Goal: Transaction & Acquisition: Purchase product/service

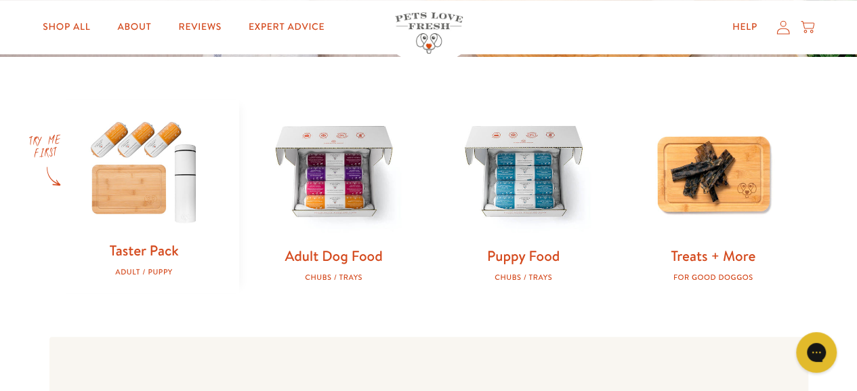
scroll to position [389, 0]
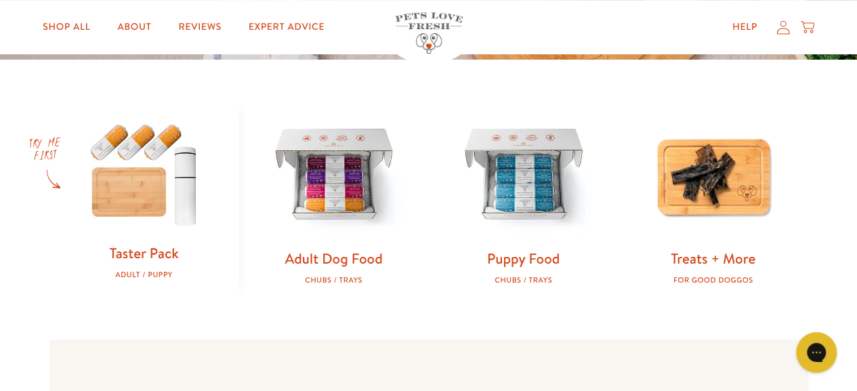
click at [291, 156] on img at bounding box center [334, 176] width 146 height 146
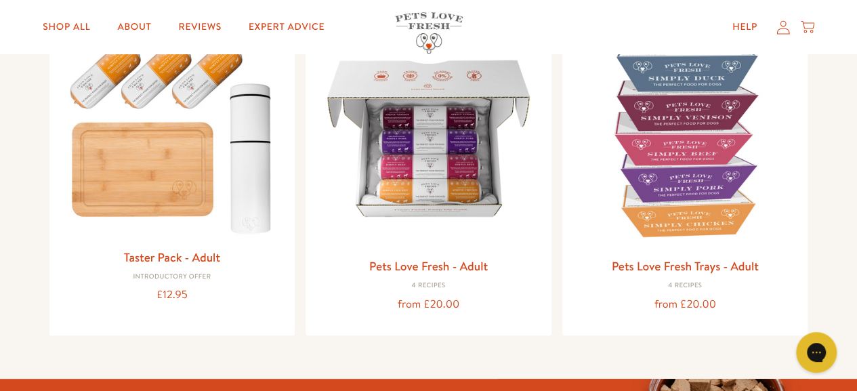
scroll to position [192, 0]
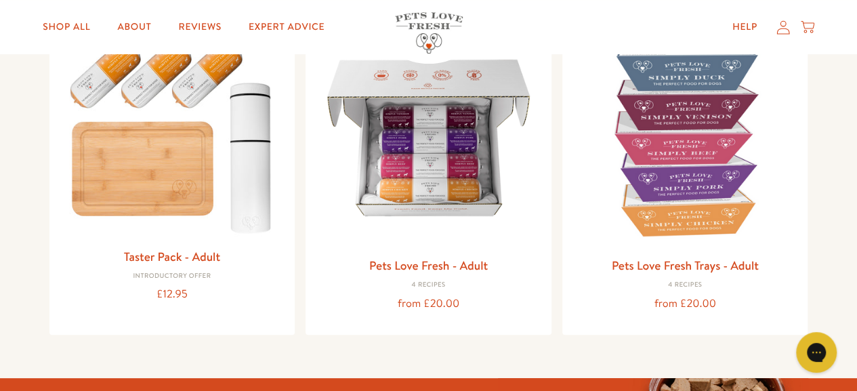
click at [668, 189] on img at bounding box center [685, 138] width 224 height 224
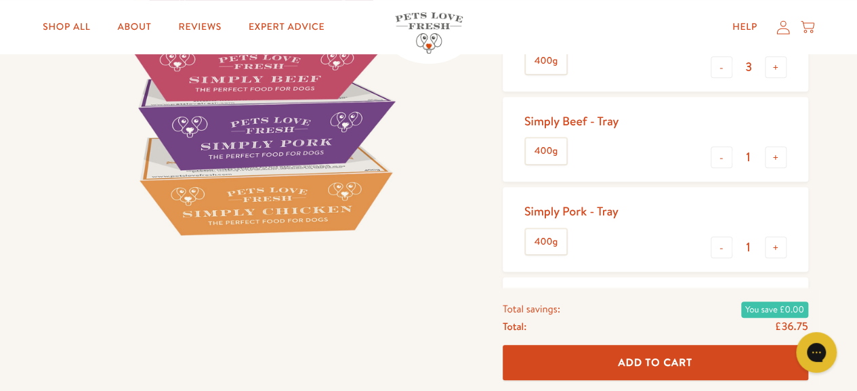
scroll to position [291, 0]
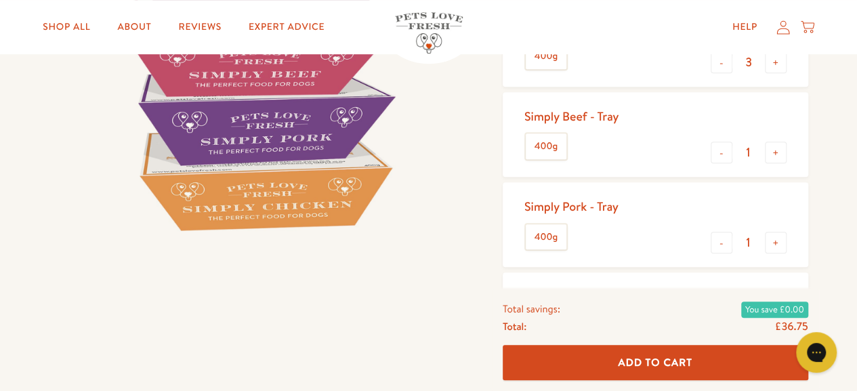
click at [773, 152] on button "+" at bounding box center [776, 153] width 22 height 22
click at [717, 152] on button "-" at bounding box center [721, 153] width 22 height 22
type input "3"
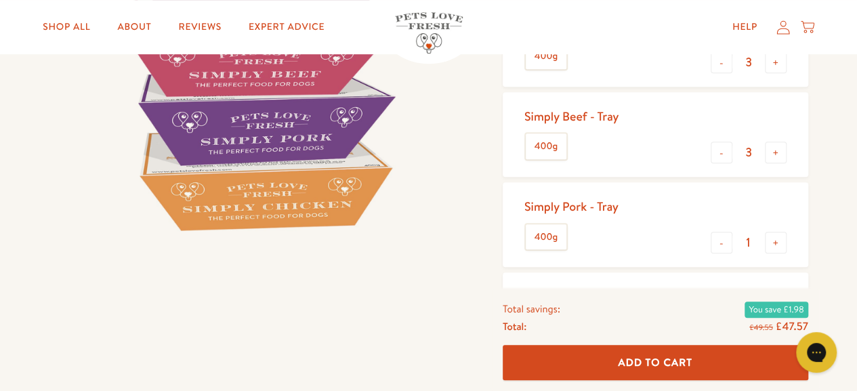
click at [721, 67] on button "-" at bounding box center [721, 62] width 22 height 22
type input "1"
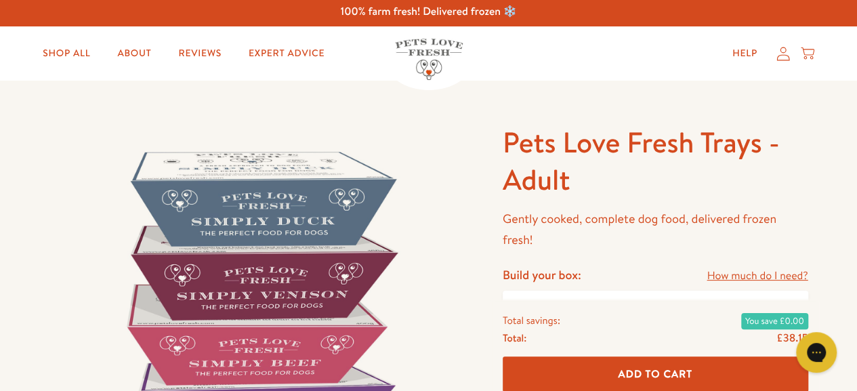
scroll to position [0, 0]
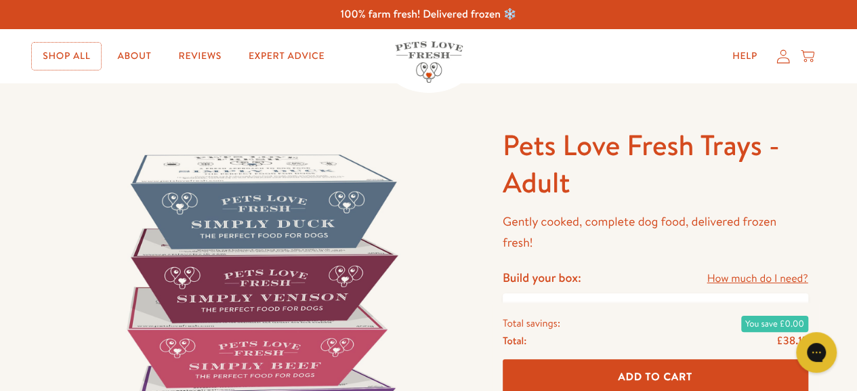
click at [69, 60] on link "Shop All" at bounding box center [66, 56] width 69 height 27
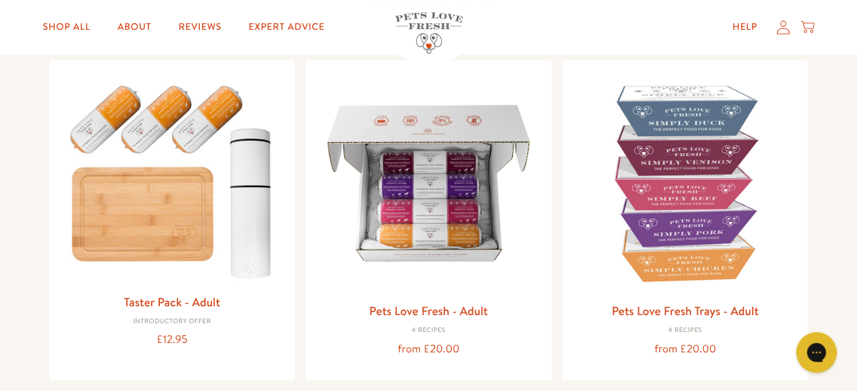
scroll to position [146, 0]
click at [451, 193] on img at bounding box center [428, 183] width 224 height 224
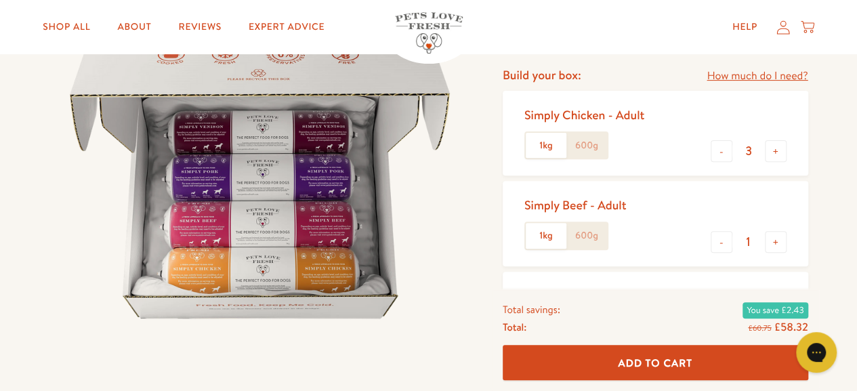
scroll to position [153, 0]
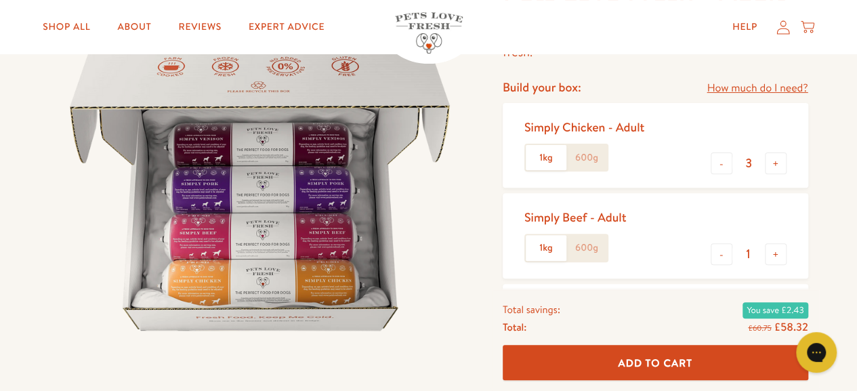
click at [718, 164] on button "-" at bounding box center [721, 163] width 22 height 22
type input "1"
click at [772, 253] on button "+" at bounding box center [776, 254] width 22 height 22
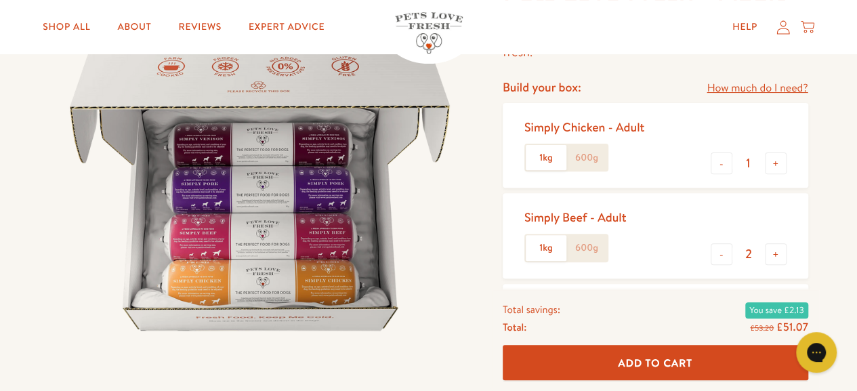
type input "3"
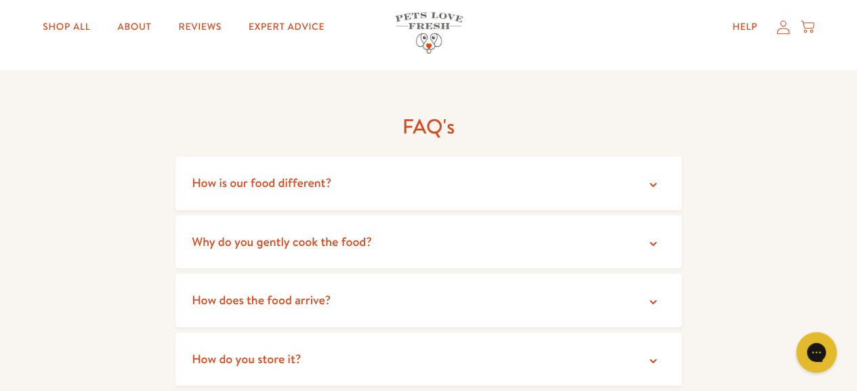
scroll to position [2271, 0]
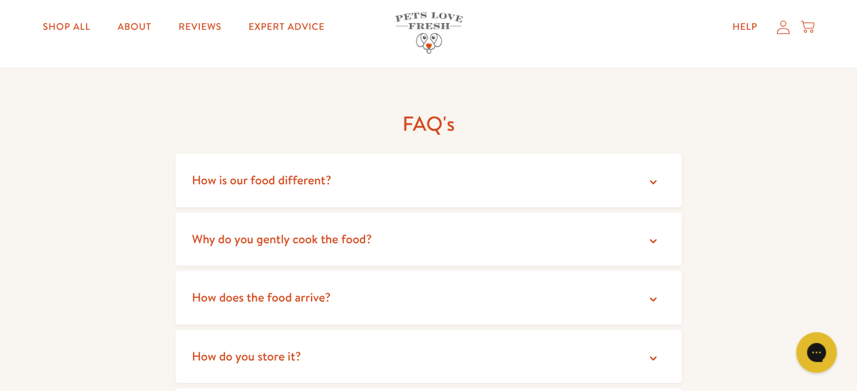
click at [665, 169] on summary "How is our food different?" at bounding box center [428, 181] width 506 height 54
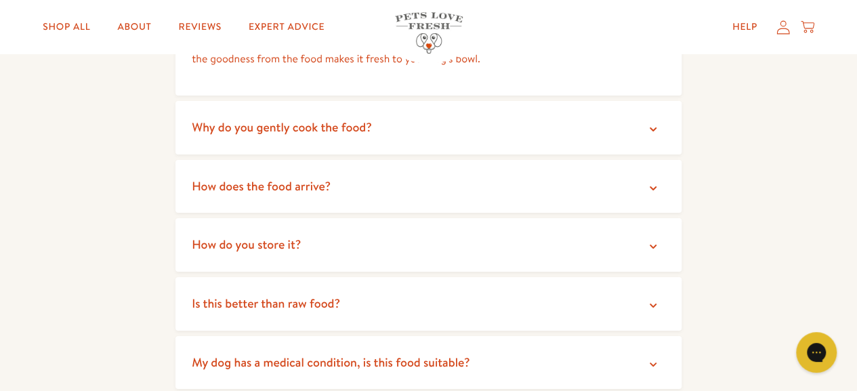
scroll to position [2475, 0]
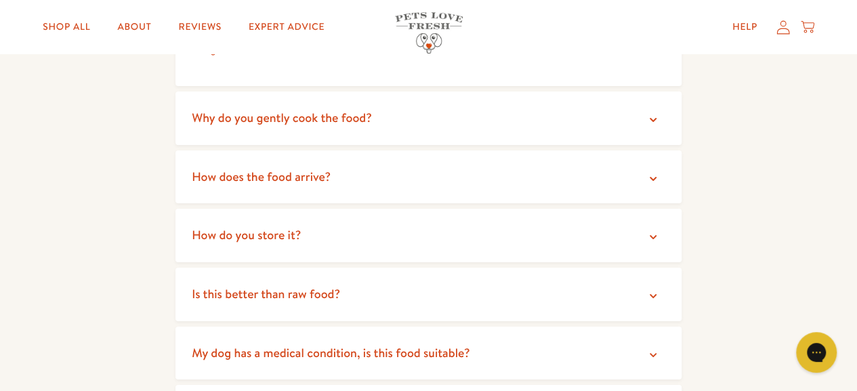
click at [665, 169] on summary "How does the food arrive?" at bounding box center [428, 177] width 506 height 54
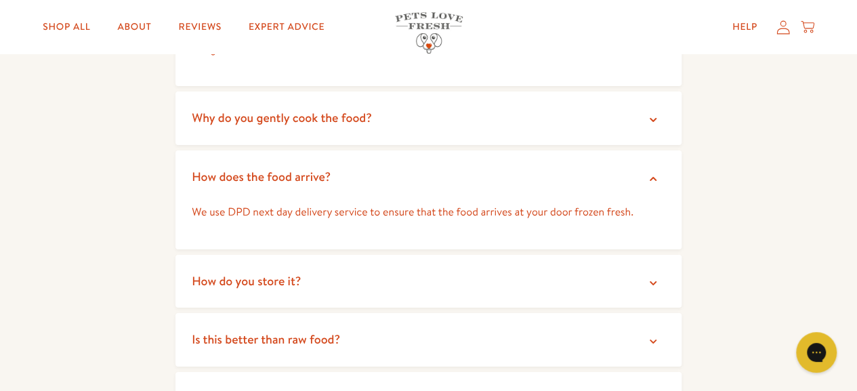
click at [665, 169] on summary "How does the food arrive?" at bounding box center [428, 177] width 506 height 54
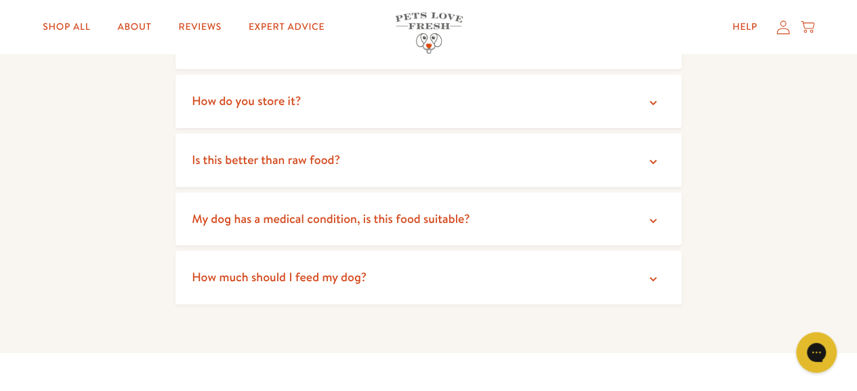
scroll to position [2611, 0]
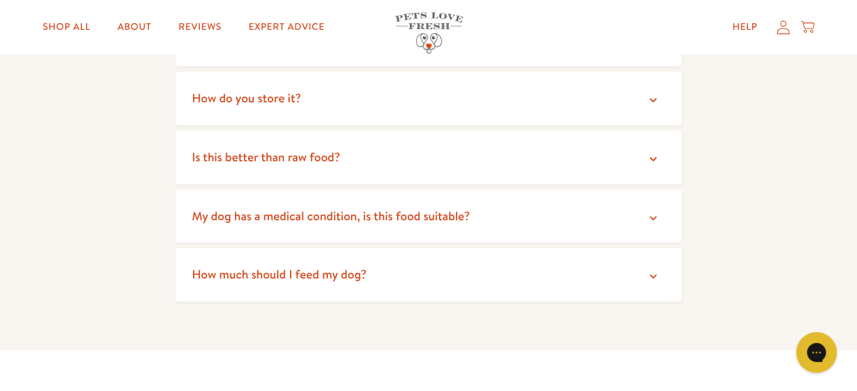
click at [656, 154] on summary "Is this better than raw food?" at bounding box center [428, 158] width 506 height 54
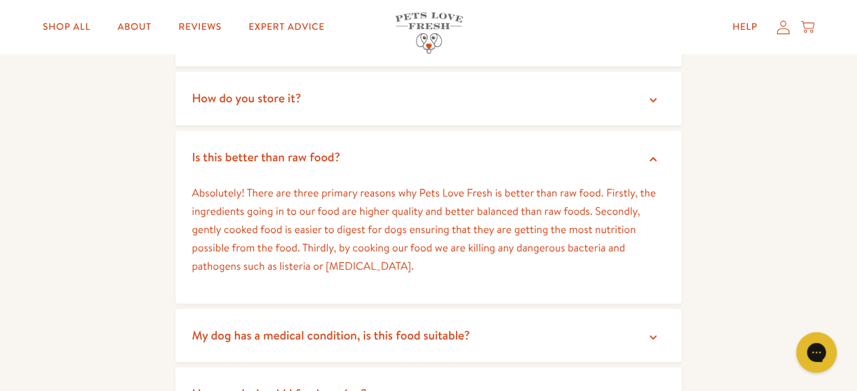
click at [656, 154] on summary "Is this better than raw food?" at bounding box center [428, 158] width 506 height 54
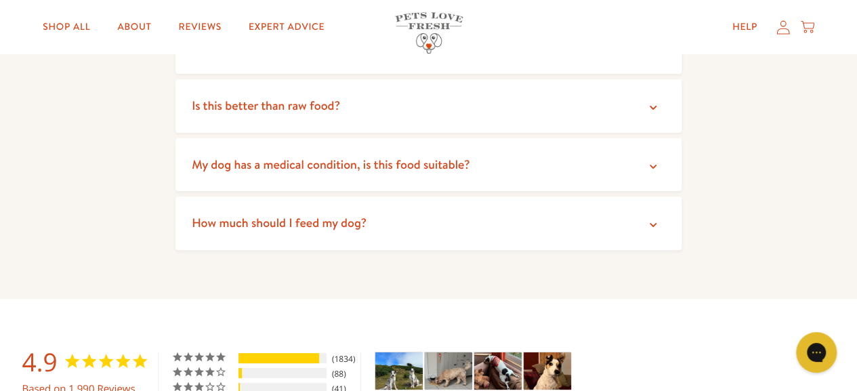
scroll to position [2670, 0]
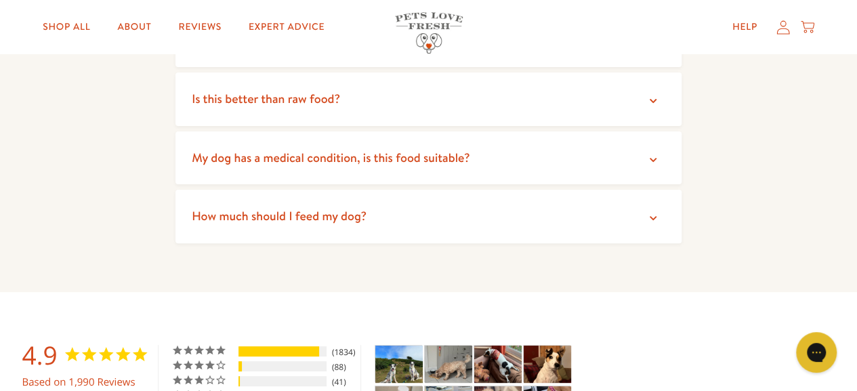
click at [648, 153] on icon at bounding box center [653, 160] width 14 height 14
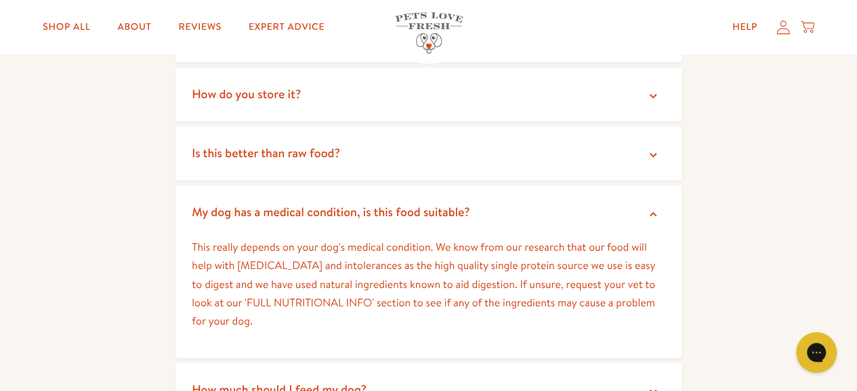
scroll to position [2500, 0]
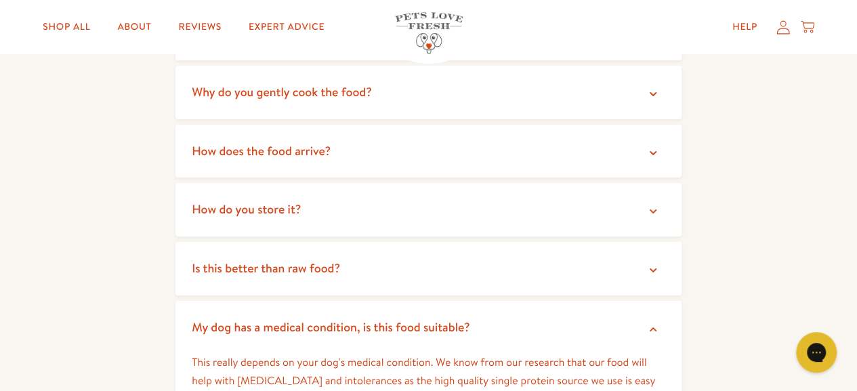
drag, startPoint x: 628, startPoint y: 16, endPoint x: 544, endPoint y: 75, distance: 103.0
click at [544, 75] on summary "Why do you gently cook the food?" at bounding box center [428, 93] width 506 height 54
